Goal: Transaction & Acquisition: Purchase product/service

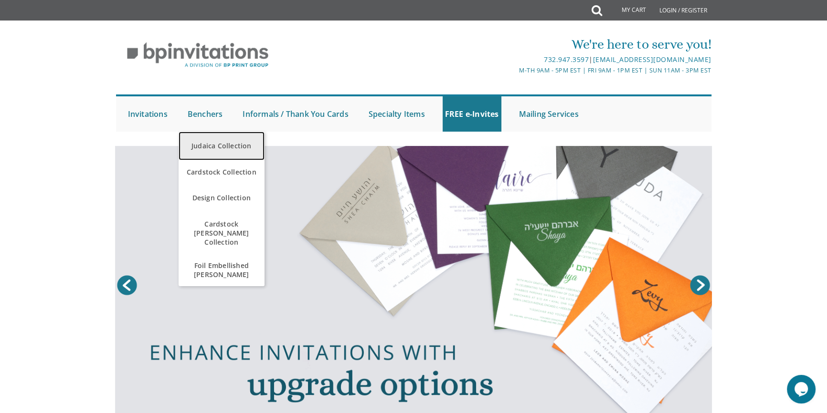
click at [211, 147] on link "Judaica Collection" at bounding box center [222, 146] width 86 height 29
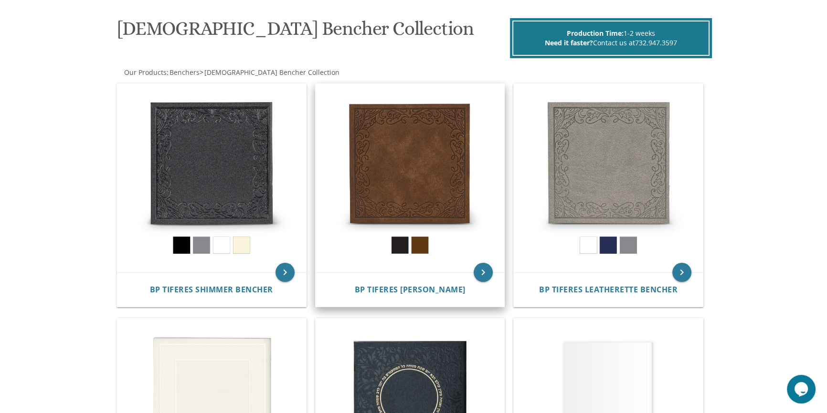
scroll to position [173, 0]
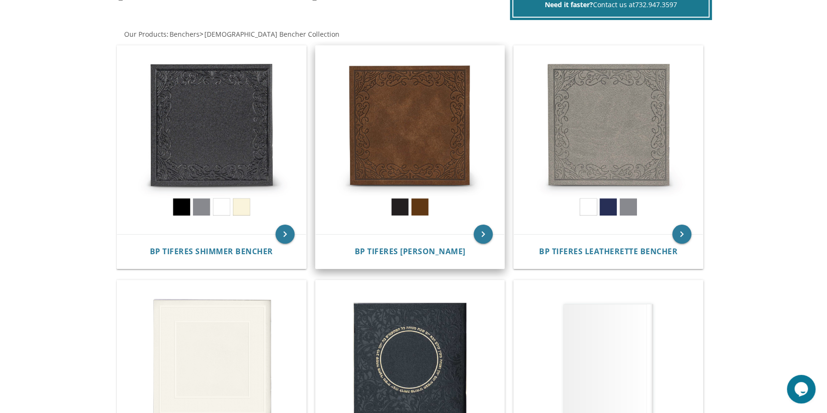
click at [403, 152] on img at bounding box center [410, 140] width 189 height 189
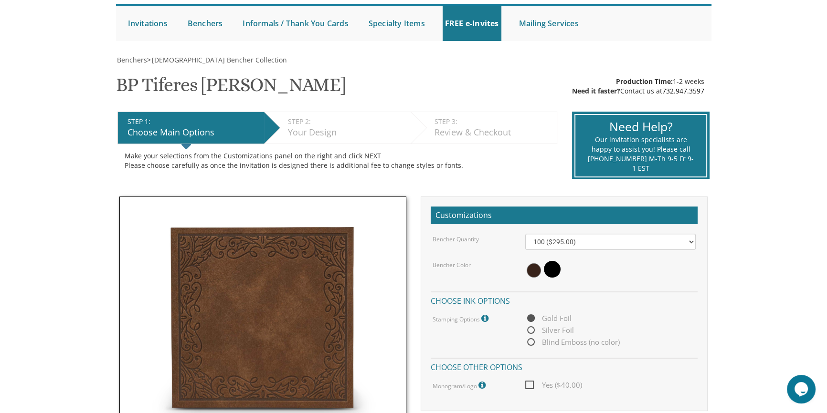
scroll to position [130, 0]
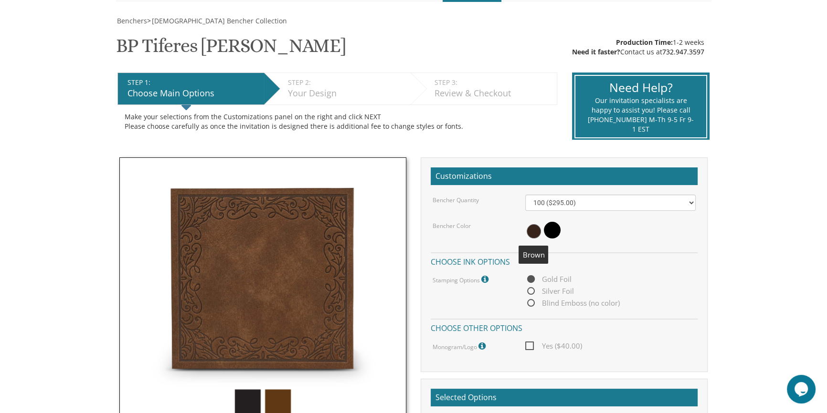
click at [534, 232] on span at bounding box center [534, 231] width 14 height 14
click at [598, 200] on select "100 ($295.00) 200 ($590.00) 300 ($885.00) 400 ($1,180.00) 500 ($1,475.00)" at bounding box center [610, 203] width 171 height 16
select select "200"
click at [525, 195] on select "100 ($295.00) 200 ($590.00) 300 ($885.00) 400 ($1,180.00) 500 ($1,475.00)" at bounding box center [610, 203] width 171 height 16
click at [529, 347] on span "Yes ($40.00)" at bounding box center [553, 346] width 57 height 12
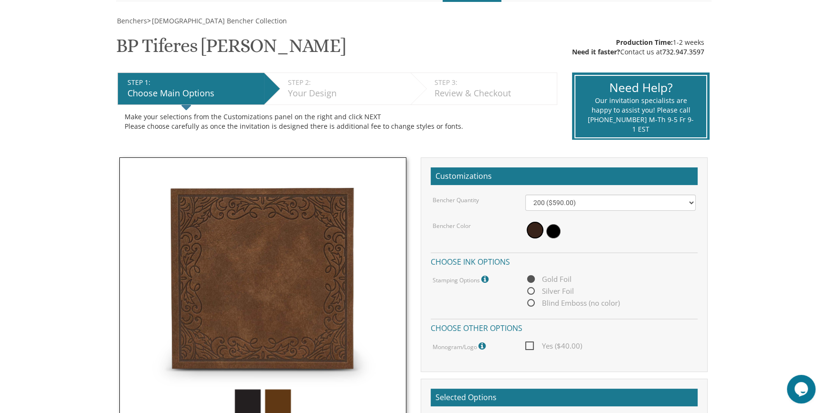
click at [529, 347] on input "Yes ($40.00)" at bounding box center [528, 345] width 6 height 6
checkbox input "true"
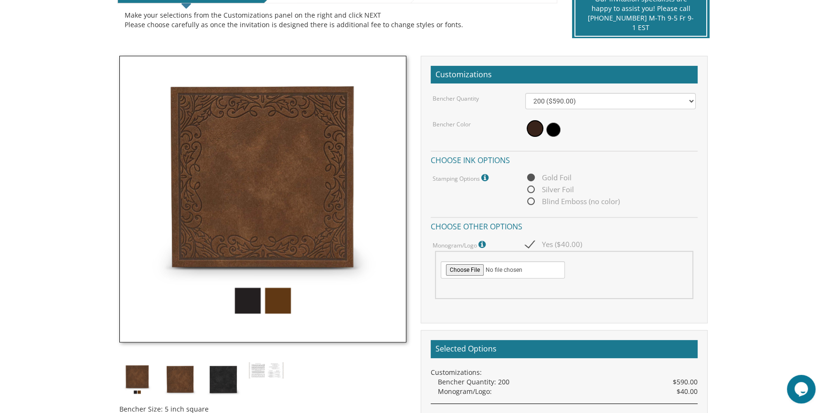
scroll to position [260, 0]
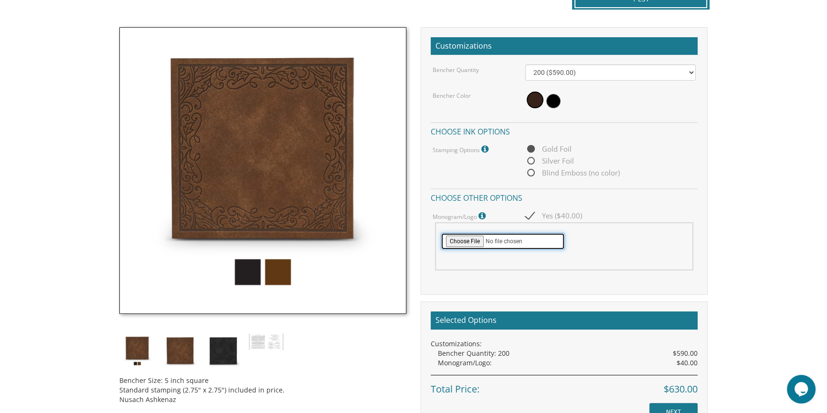
click at [458, 244] on input "file" at bounding box center [503, 241] width 124 height 17
type input "C:\fakepath\image000000.jpg"
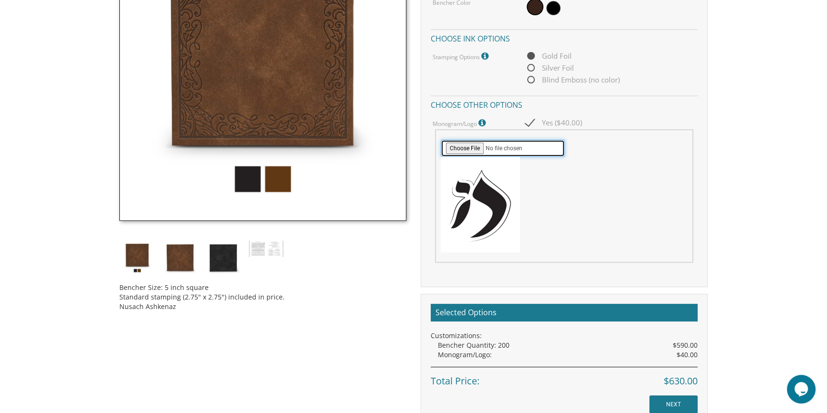
scroll to position [391, 0]
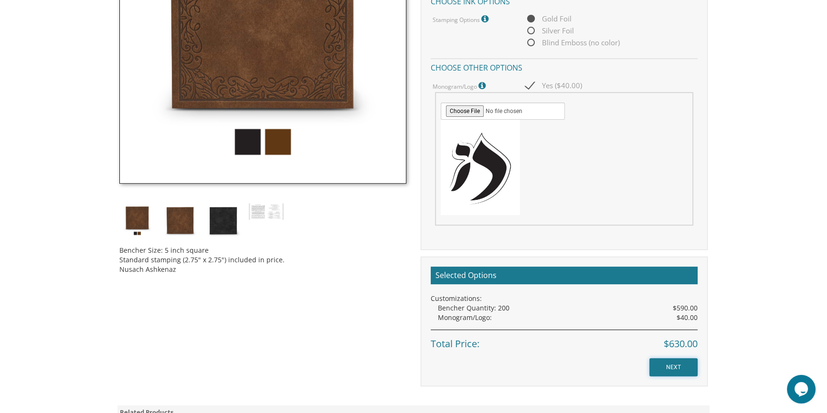
drag, startPoint x: 667, startPoint y: 371, endPoint x: 659, endPoint y: 368, distance: 8.5
click at [667, 371] on input "NEXT" at bounding box center [673, 368] width 48 height 18
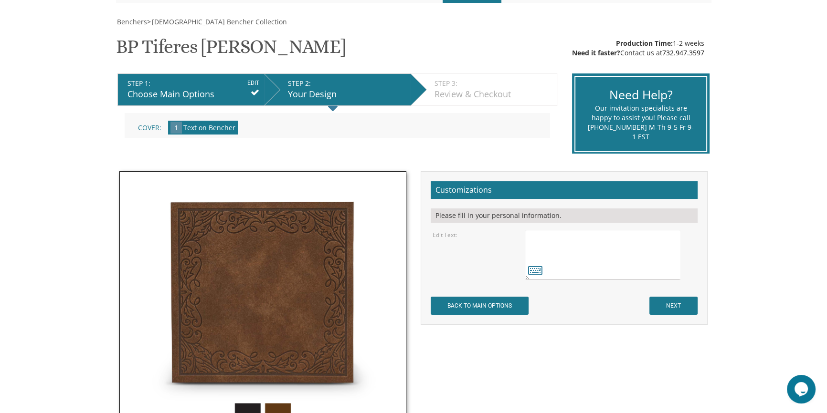
scroll to position [130, 0]
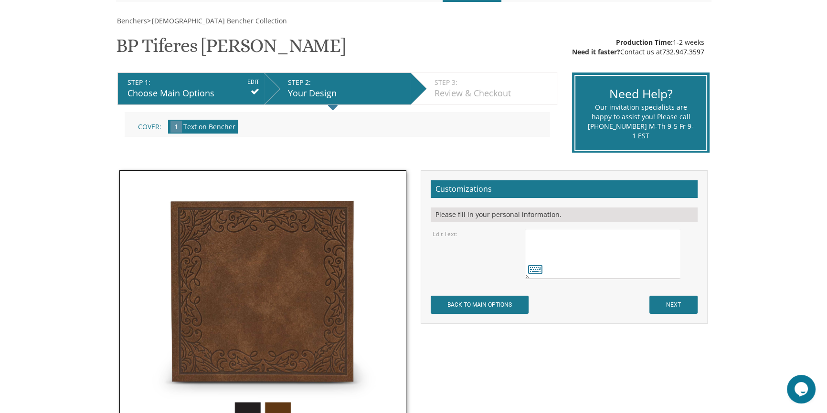
click at [653, 230] on textarea at bounding box center [602, 254] width 155 height 50
click at [664, 269] on textarea at bounding box center [602, 254] width 155 height 50
type textarea "שמחת נשואין של יעקב שמחה והדסה פרומיט מאקאי ז חשון תשפ"ו"
click at [678, 304] on input "NEXT" at bounding box center [673, 305] width 48 height 18
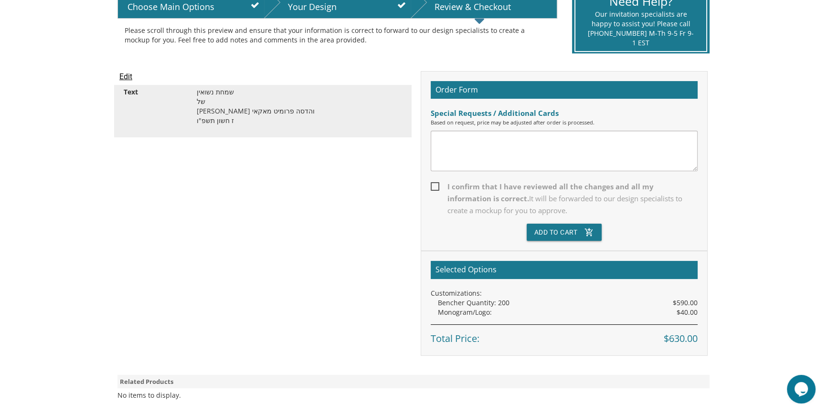
scroll to position [217, 0]
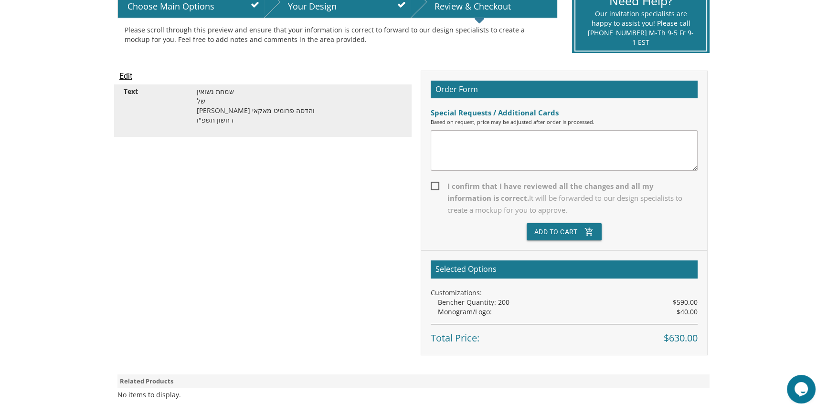
click at [438, 187] on span "I confirm that I have reviewed all the changes and all my information is correc…" at bounding box center [564, 198] width 267 height 36
click at [437, 187] on input "I confirm that I have reviewed all the changes and all my information is correc…" at bounding box center [434, 185] width 6 height 6
checkbox input "true"
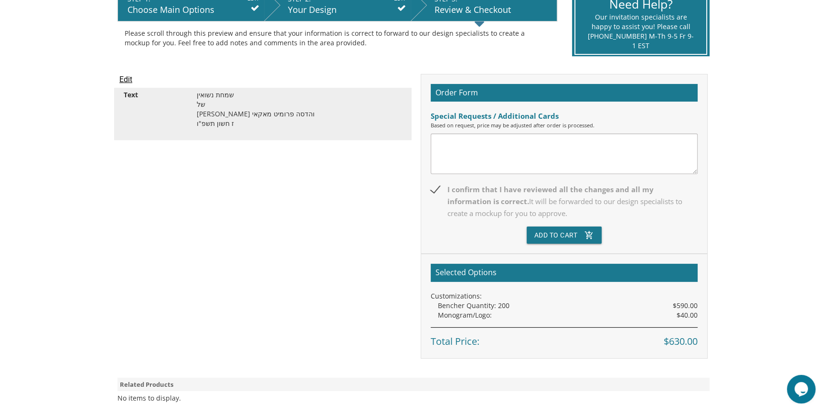
scroll to position [0, 0]
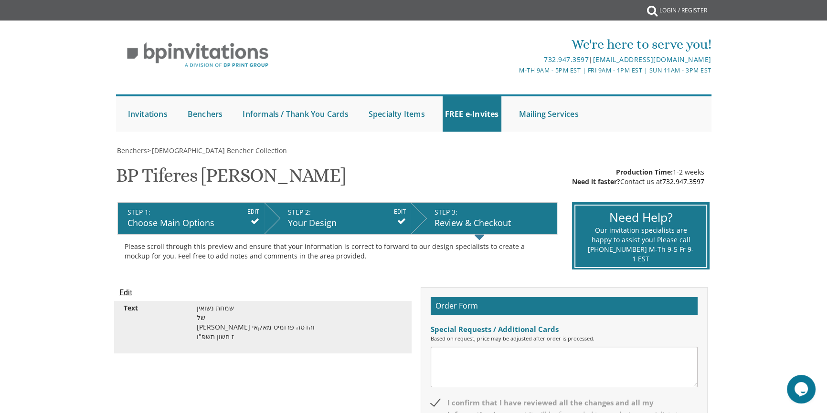
click at [401, 209] on input "EDIT" at bounding box center [400, 212] width 12 height 9
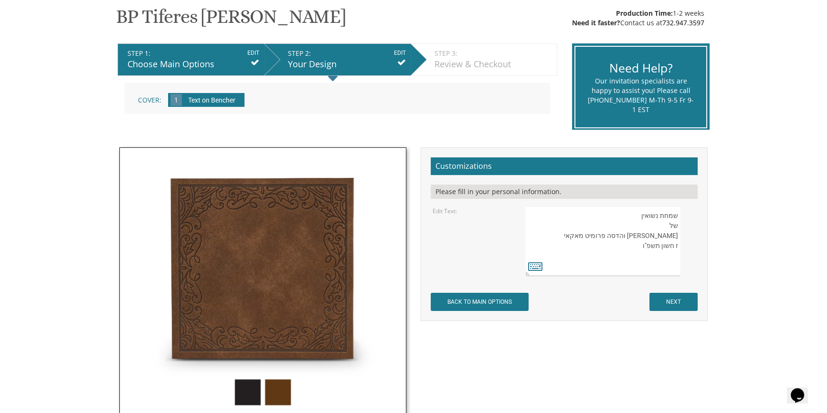
scroll to position [173, 0]
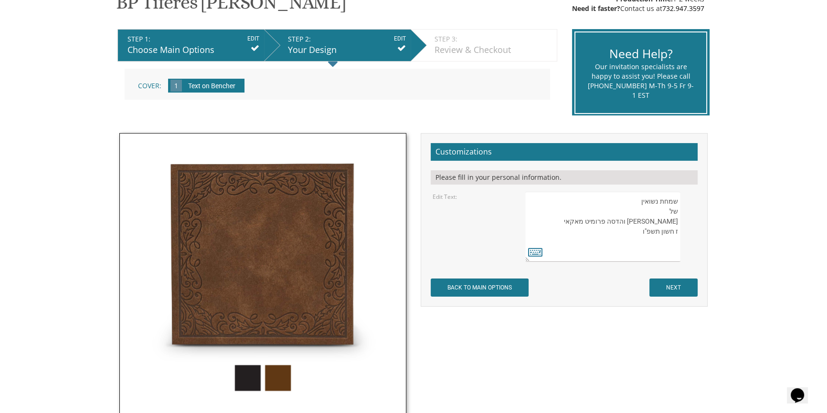
click at [254, 35] on input "EDIT" at bounding box center [253, 38] width 12 height 9
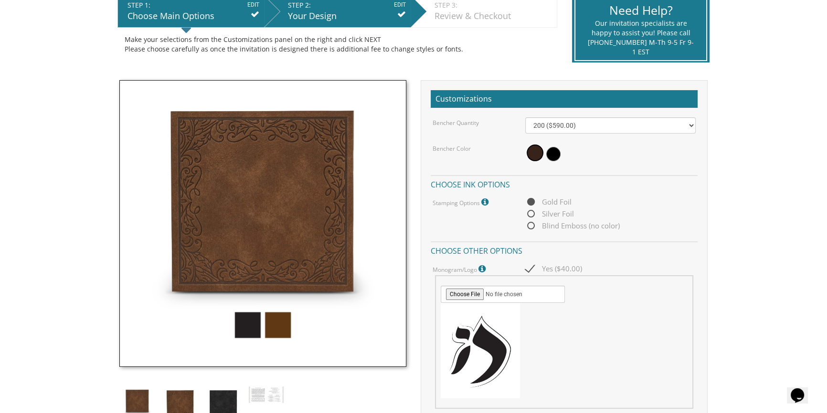
scroll to position [217, 0]
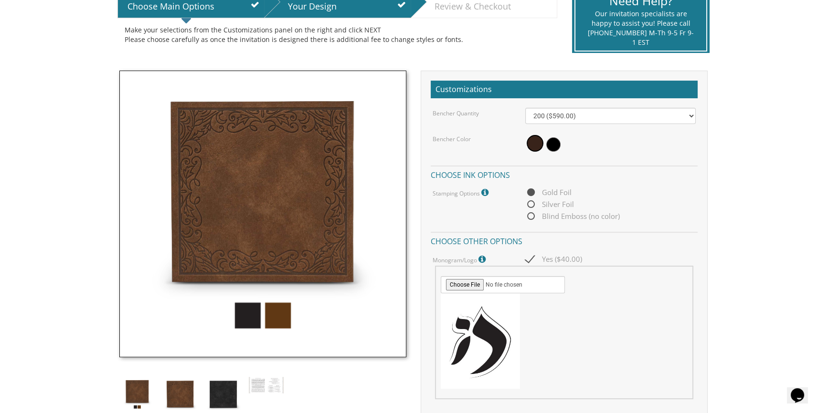
click at [486, 190] on icon at bounding box center [486, 193] width 10 height 9
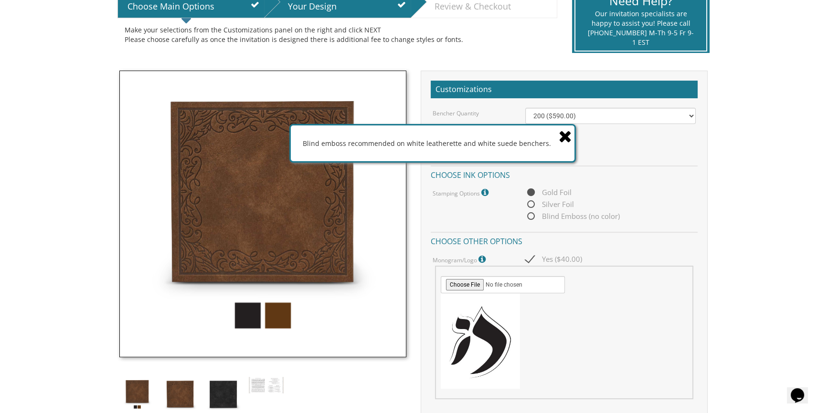
click at [473, 201] on div "Stamping Options Blind emboss recommended on white leatherette and white suede …" at bounding box center [564, 205] width 278 height 36
click at [567, 134] on icon at bounding box center [565, 136] width 13 height 17
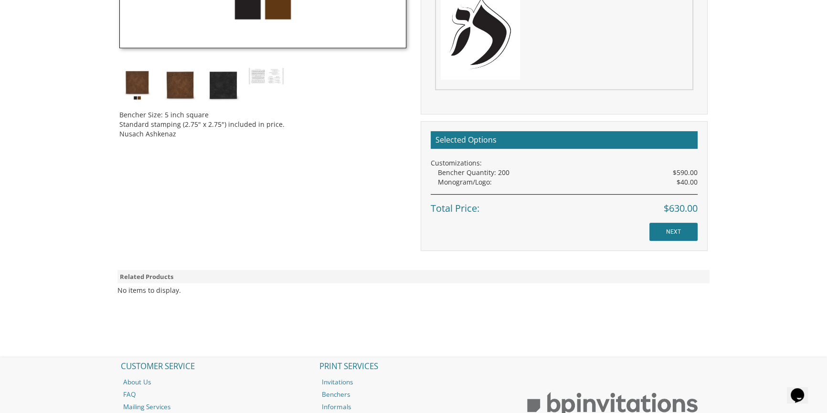
scroll to position [529, 0]
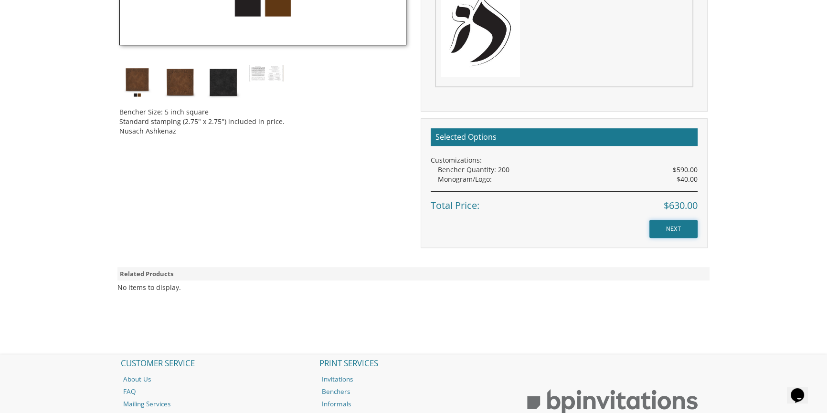
click at [669, 232] on input "NEXT" at bounding box center [673, 229] width 48 height 18
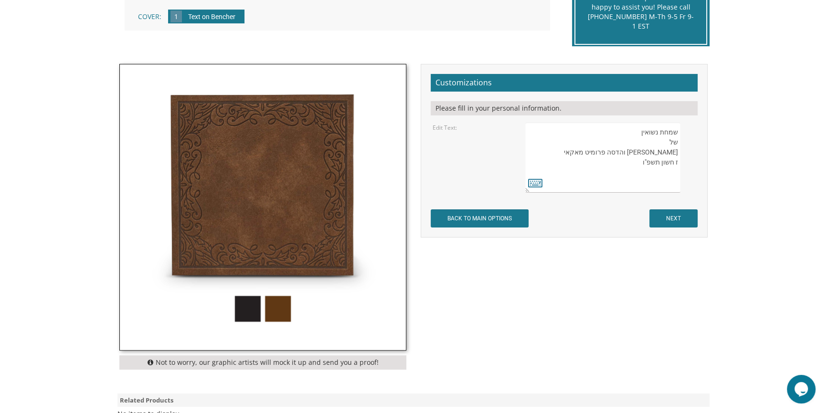
scroll to position [260, 0]
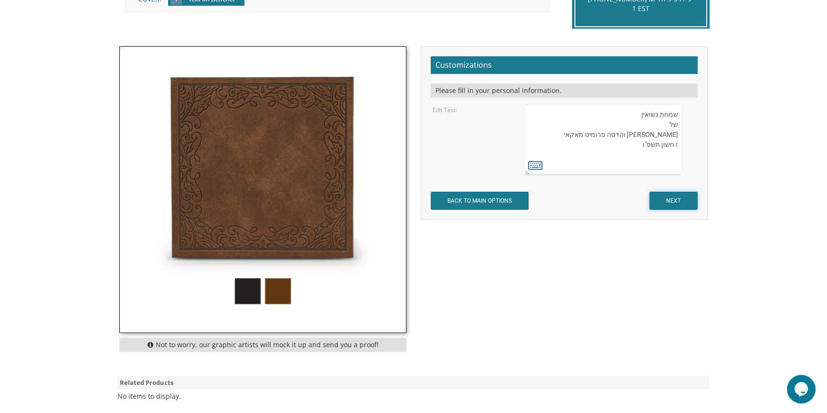
click at [681, 204] on input "NEXT" at bounding box center [673, 201] width 48 height 18
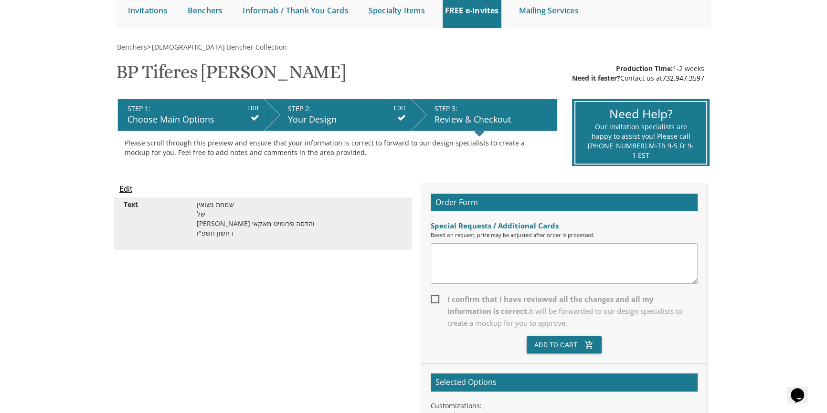
scroll to position [130, 0]
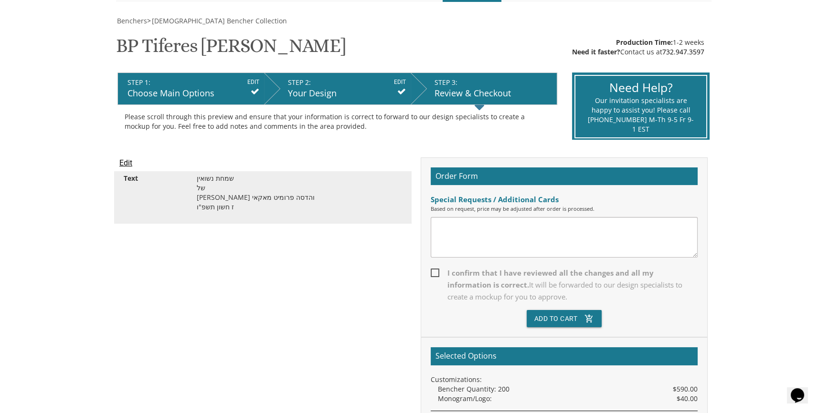
click at [616, 228] on textarea at bounding box center [564, 237] width 267 height 41
type textarea "J"
type textarea "Hi Want to confirm - this has shabbos zmiros or only bentching?"
click at [437, 273] on span "I confirm that I have reviewed all the changes and all my information is correc…" at bounding box center [564, 285] width 267 height 36
click at [437, 273] on input "I confirm that I have reviewed all the changes and all my information is correc…" at bounding box center [434, 272] width 6 height 6
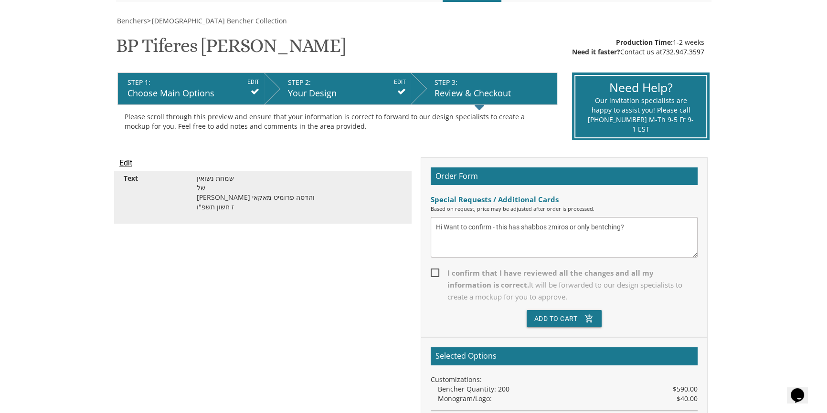
checkbox input "true"
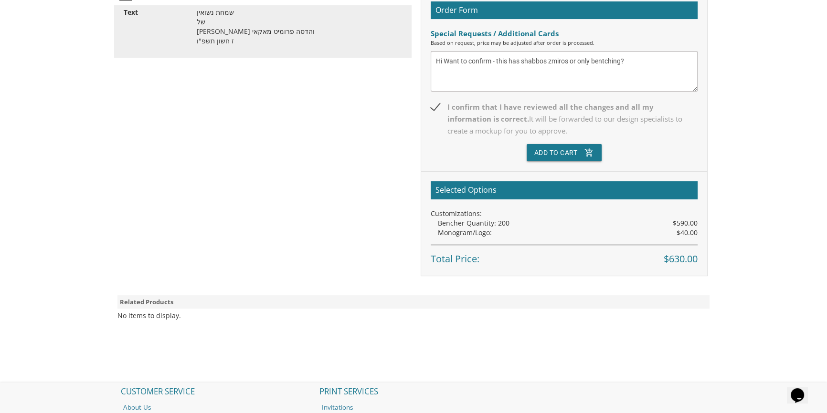
scroll to position [347, 0]
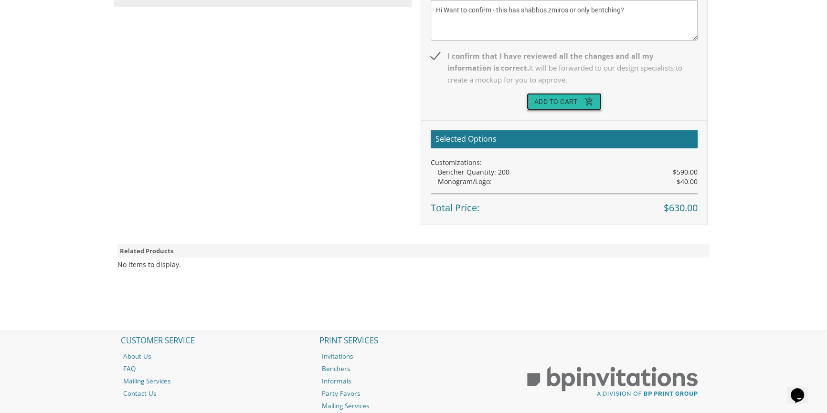
click at [547, 102] on button "Add To Cart add_shopping_cart" at bounding box center [564, 101] width 75 height 17
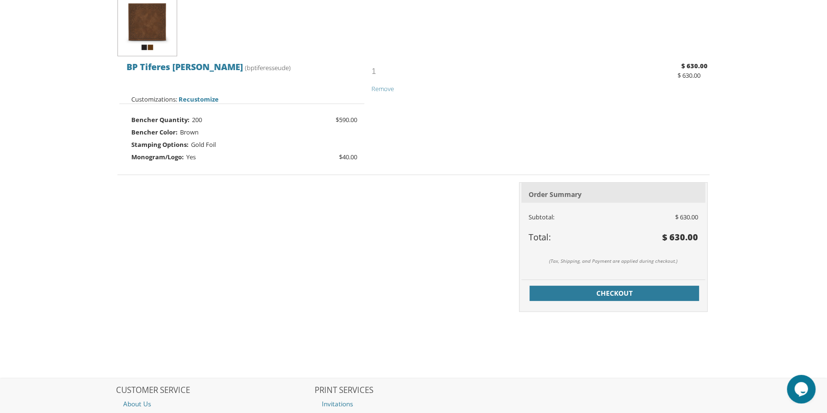
scroll to position [260, 0]
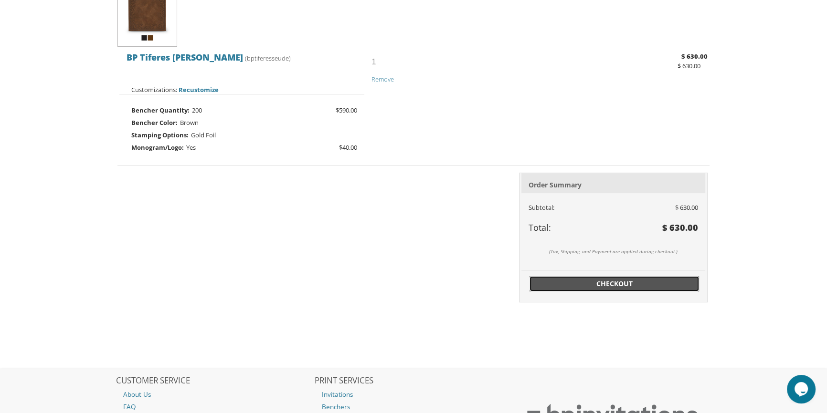
click at [576, 289] on link "Checkout" at bounding box center [614, 283] width 170 height 15
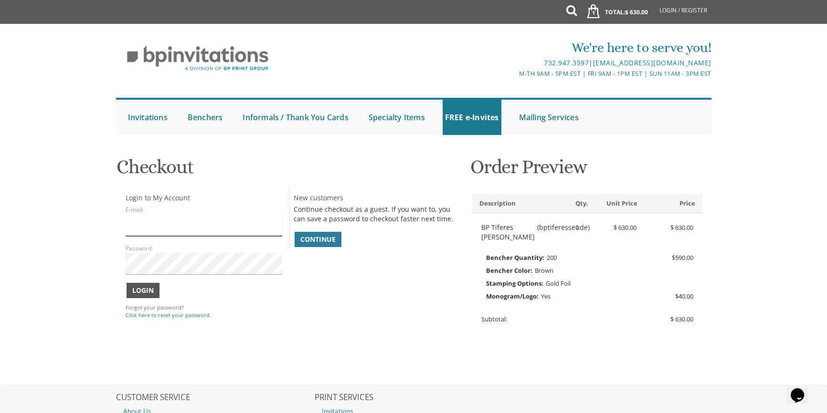
type input "[EMAIL_ADDRESS][DOMAIN_NAME]"
click at [138, 293] on span "Login" at bounding box center [142, 291] width 21 height 10
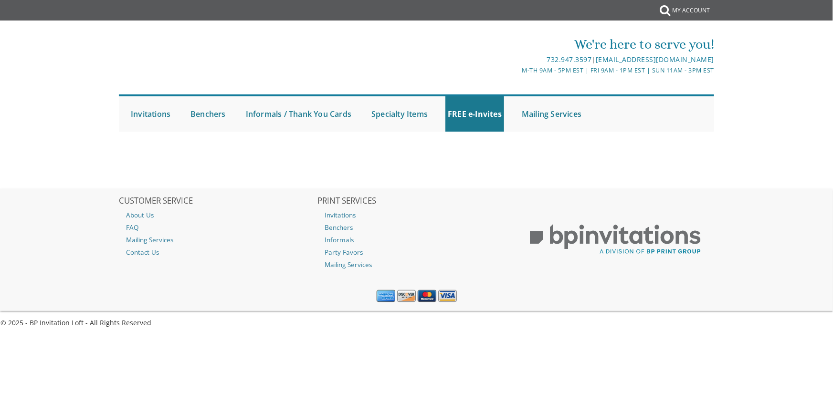
select select
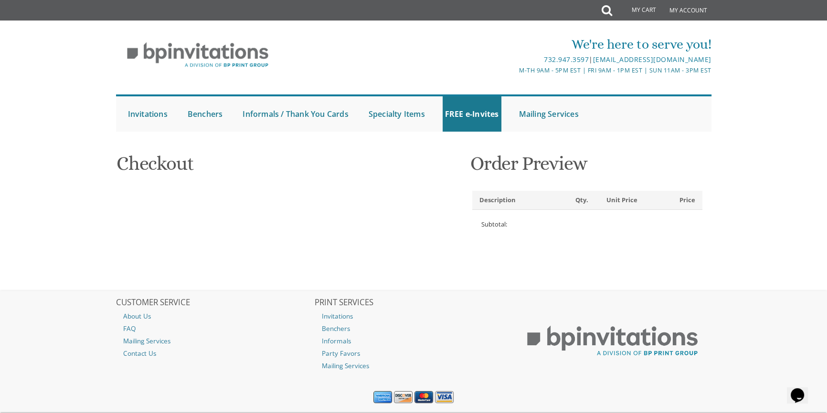
type input "Yonason"
type input "Mackay"
type input "[STREET_ADDRESS][PERSON_NAME]"
type input "[GEOGRAPHIC_DATA]"
type input "48237-1585"
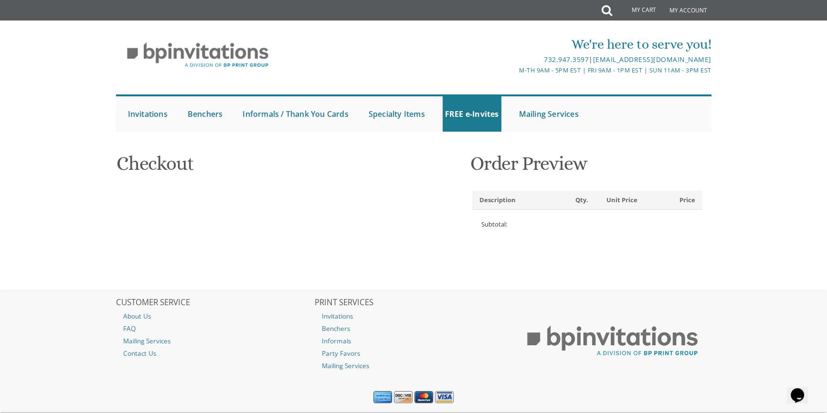
select select "US"
select select "MI"
type input "2487636358"
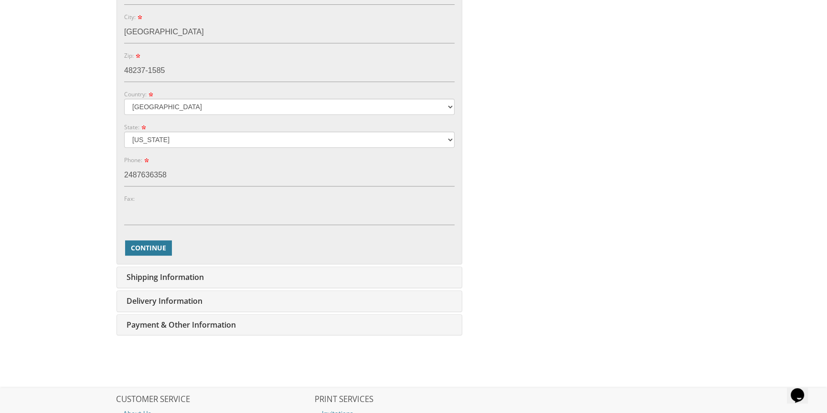
scroll to position [434, 0]
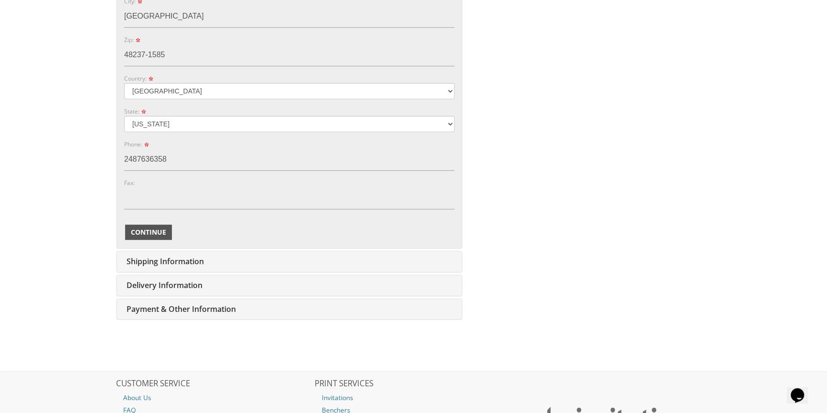
click at [144, 228] on span "Continue" at bounding box center [148, 233] width 35 height 10
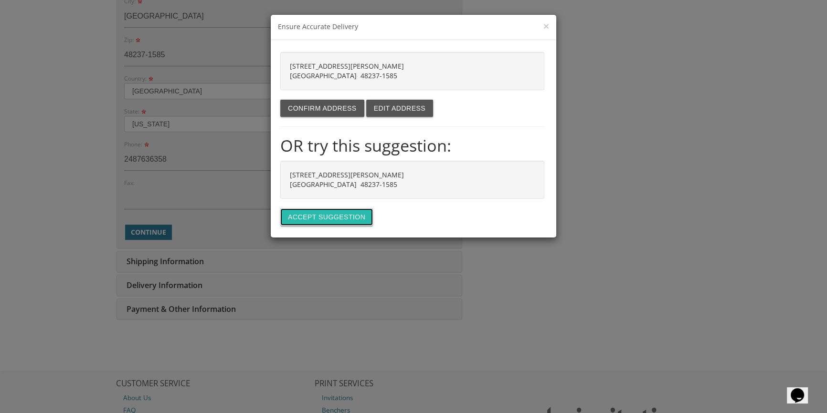
click at [333, 214] on button "Accept suggestion" at bounding box center [326, 217] width 93 height 17
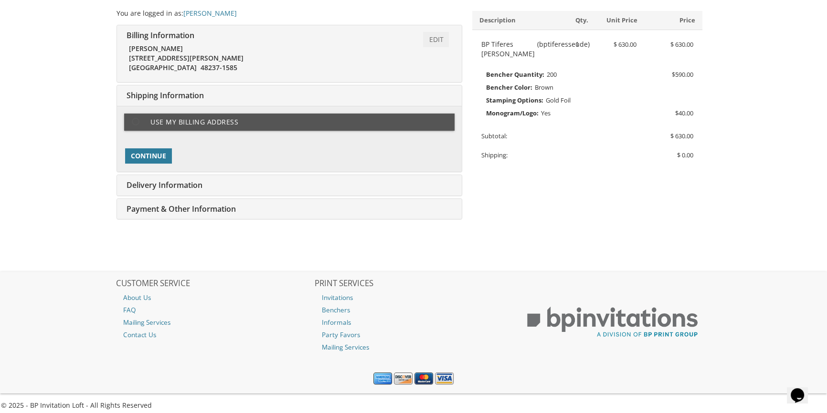
scroll to position [189, 0]
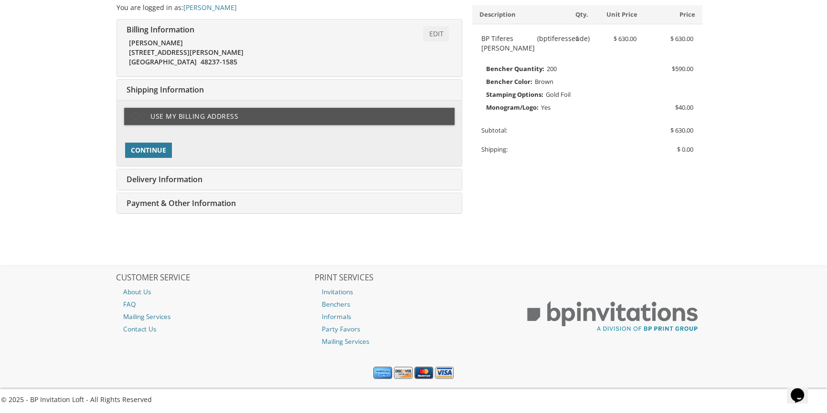
type input "[EMAIL_ADDRESS][DOMAIN_NAME]"
type input "[STREET_ADDRESS][PERSON_NAME]"
type input "[GEOGRAPHIC_DATA]"
type input "48237-1585"
select select "US"
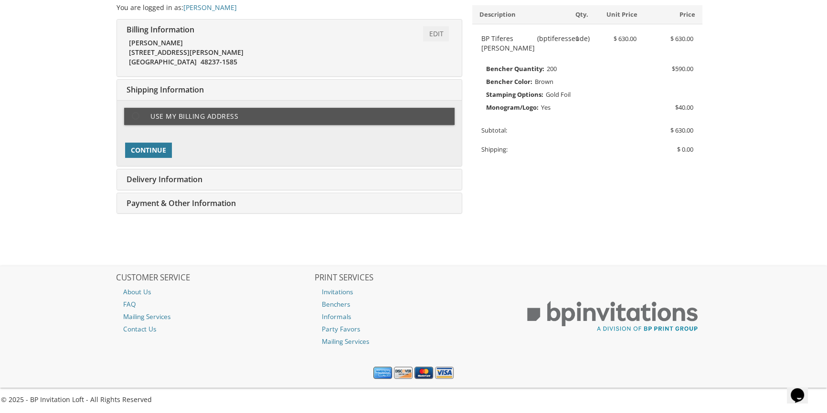
type input "2487636358"
select select "MI"
